Goal: Task Accomplishment & Management: Use online tool/utility

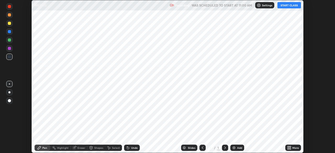
scroll to position [153, 335]
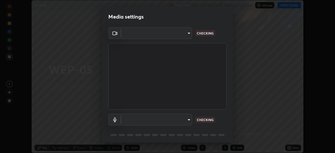
click at [188, 120] on body "Erase all WEP-05 Recording WAS SCHEDULED TO START AT 11:00 AM Settings START CL…" at bounding box center [167, 76] width 335 height 153
type input "49997c5035a380d1e4bfd67072f4403f37fcfd6159da511fce73e868ba03c42c"
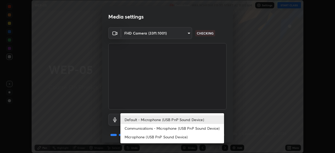
click at [189, 137] on li "Microphone (USB PnP Sound Device)" at bounding box center [172, 137] width 104 height 9
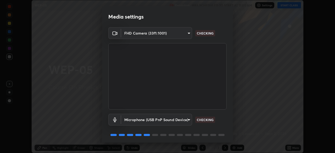
type input "b93cbfc37ea663615e2a2758e13d6489b429ad874a2ce90456402bbb4f5a5e7c"
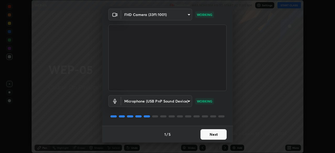
click at [215, 134] on button "Next" at bounding box center [213, 134] width 26 height 10
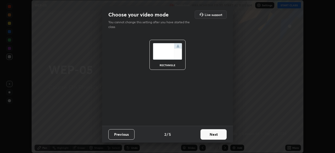
scroll to position [0, 0]
click at [220, 135] on button "Next" at bounding box center [213, 134] width 26 height 10
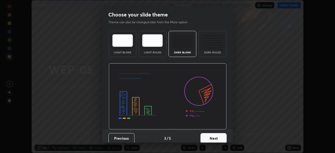
click at [224, 136] on button "Next" at bounding box center [213, 138] width 26 height 10
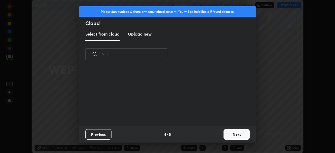
click at [230, 136] on button "Next" at bounding box center [236, 134] width 26 height 10
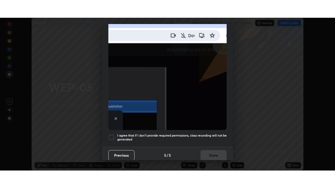
scroll to position [125, 0]
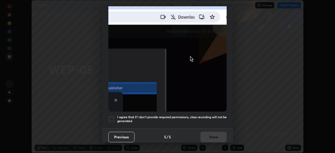
click at [206, 118] on h5 "I agree that if I don't provide required permissions, class recording will not …" at bounding box center [171, 119] width 109 height 8
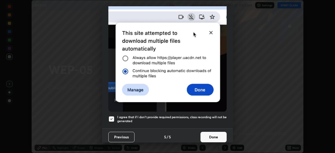
click at [211, 135] on button "Done" at bounding box center [213, 137] width 26 height 10
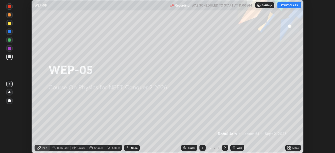
click at [288, 149] on icon at bounding box center [287, 148] width 1 height 1
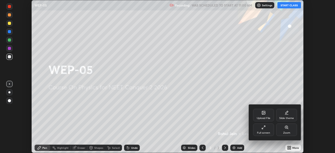
click at [264, 130] on div "Full screen" at bounding box center [263, 129] width 21 height 13
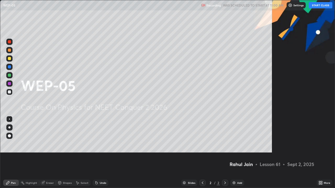
scroll to position [188, 335]
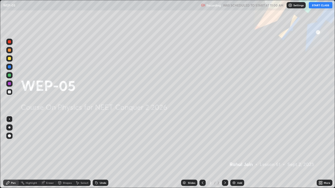
click at [316, 5] on button "START CLASS" at bounding box center [321, 5] width 24 height 6
click at [240, 153] on div "Add" at bounding box center [239, 183] width 5 height 3
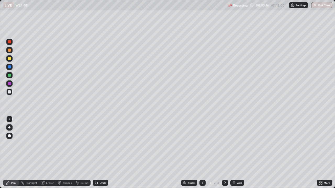
click at [324, 153] on div "More" at bounding box center [327, 183] width 7 height 3
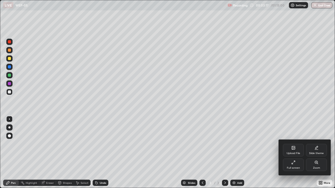
click at [294, 150] on icon at bounding box center [293, 147] width 3 height 3
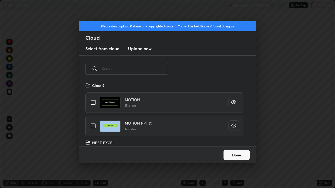
scroll to position [64, 168]
click at [148, 70] on input "text" at bounding box center [135, 69] width 66 height 22
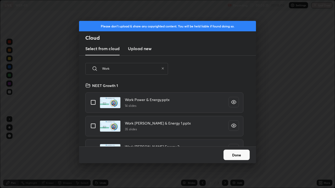
scroll to position [15, 0]
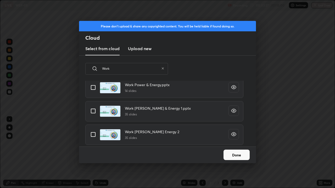
type input "Work"
click at [94, 111] on input "grid" at bounding box center [93, 111] width 11 height 11
checkbox input "true"
click at [238, 153] on button "Done" at bounding box center [236, 155] width 26 height 10
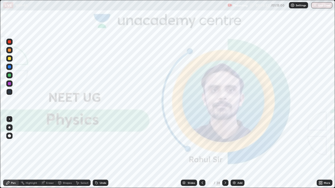
click at [193, 153] on div "Slides" at bounding box center [191, 183] width 7 height 3
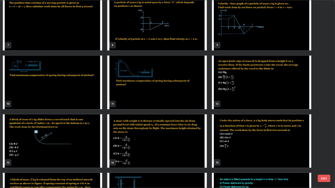
scroll to position [123, 0]
click at [239, 46] on img "grid" at bounding box center [261, 24] width 99 height 54
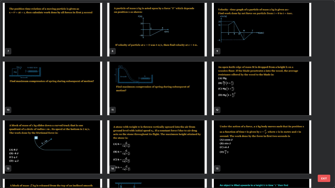
click at [240, 45] on div "4 5 6 7 8 9 10 11 12 13 14 15 16 17 18" at bounding box center [162, 94] width 325 height 188
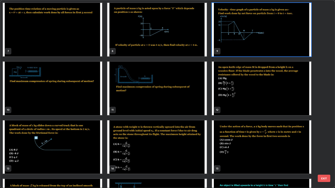
click at [244, 49] on img "grid" at bounding box center [261, 30] width 99 height 54
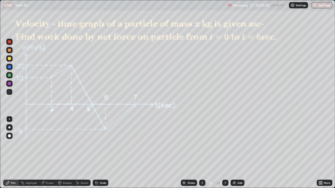
click at [246, 50] on img "grid" at bounding box center [261, 30] width 99 height 54
click at [103, 153] on div "Undo" at bounding box center [101, 183] width 16 height 6
click at [10, 86] on div at bounding box center [9, 84] width 6 height 6
click at [10, 127] on div at bounding box center [9, 128] width 2 height 2
